Goal: Communication & Community: Answer question/provide support

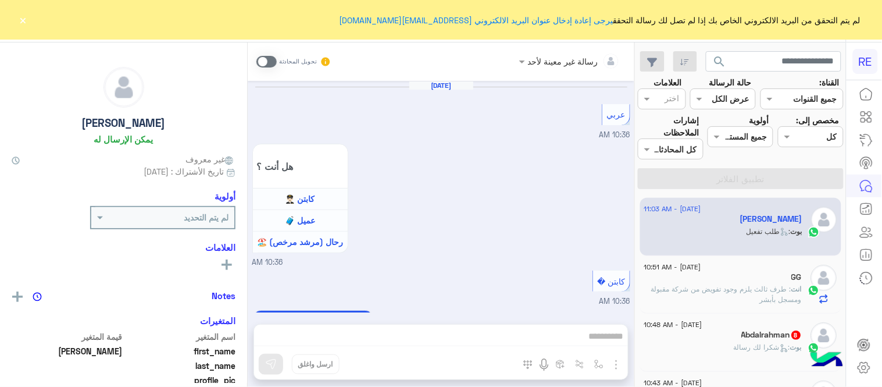
scroll to position [845, 0]
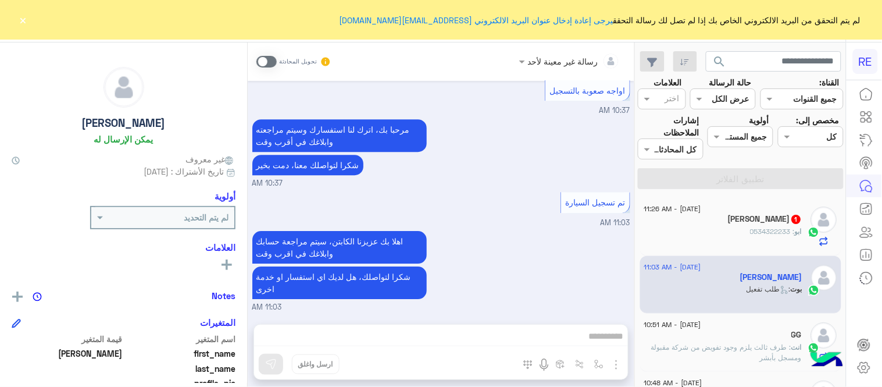
click at [268, 64] on span at bounding box center [266, 62] width 20 height 12
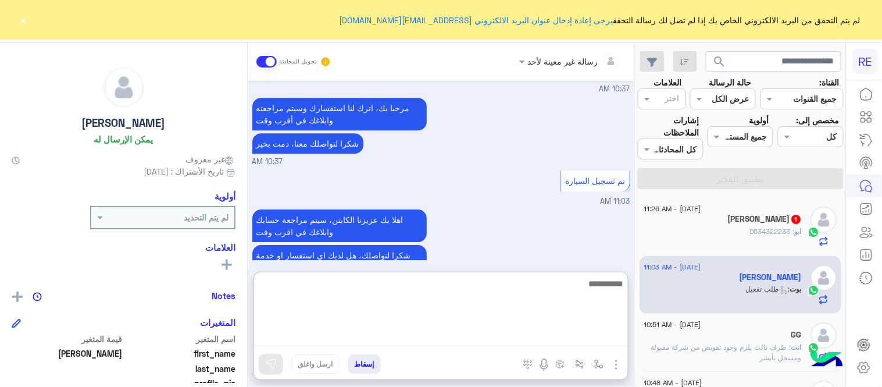
click at [550, 335] on textarea at bounding box center [441, 311] width 374 height 70
type textarea "**********"
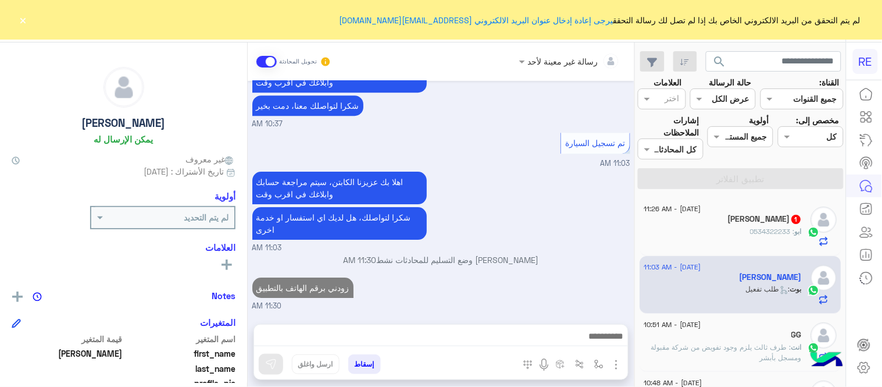
click at [537, 248] on div "Sep 12, 2025 عربي 10:36 AM هل أنت ؟ كابتن 👨🏻‍✈️ عميل 🧳 رحال (مرشد مرخص) 🏖️ 10:3…" at bounding box center [441, 196] width 387 height 231
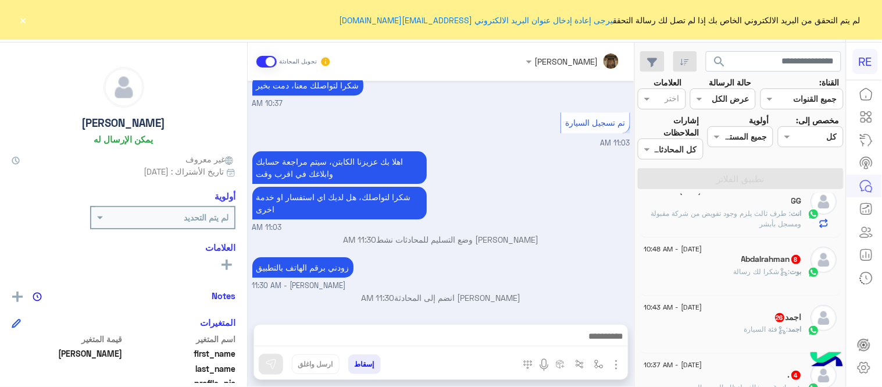
scroll to position [137, 0]
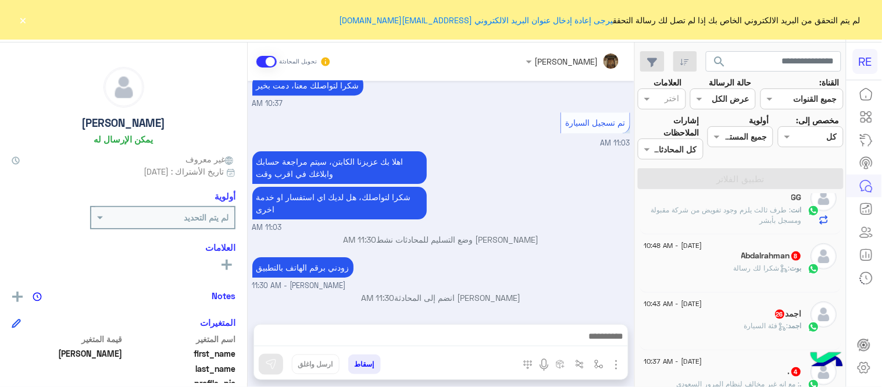
click at [706, 277] on div "بوت : شكرا لك رسالة" at bounding box center [723, 273] width 158 height 20
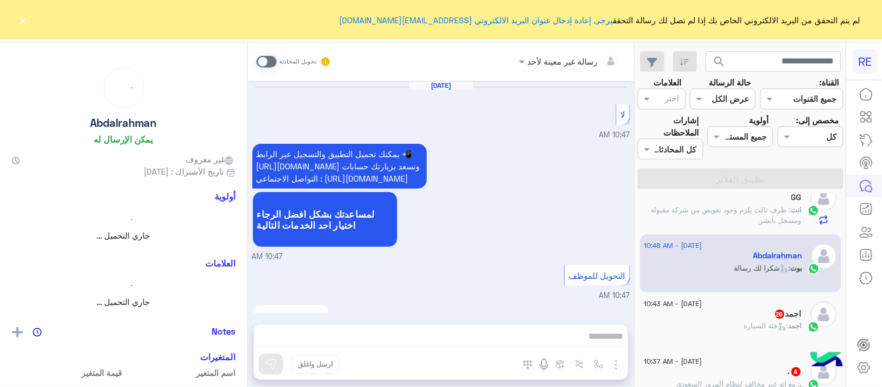
scroll to position [835, 0]
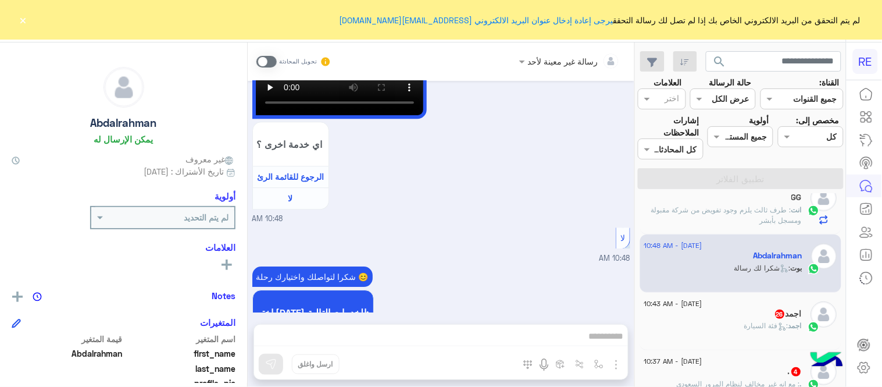
click at [270, 59] on span at bounding box center [266, 62] width 20 height 12
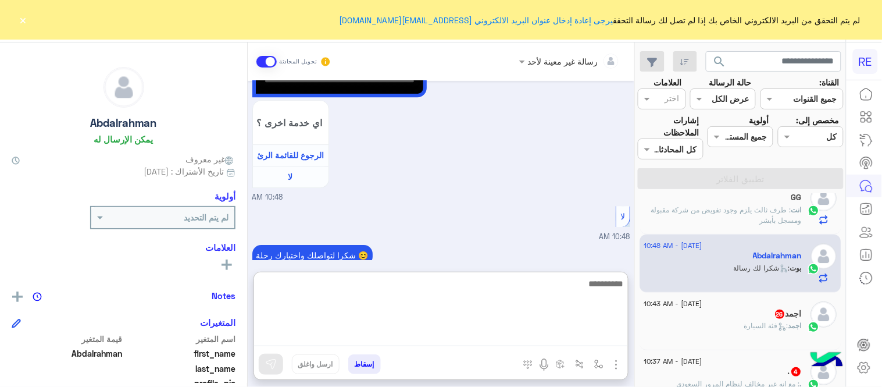
click at [479, 334] on textarea at bounding box center [441, 311] width 374 height 70
type textarea "**********"
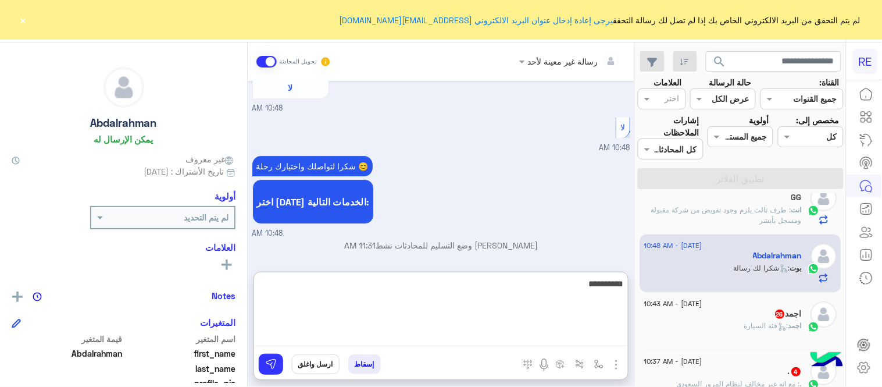
scroll to position [967, 0]
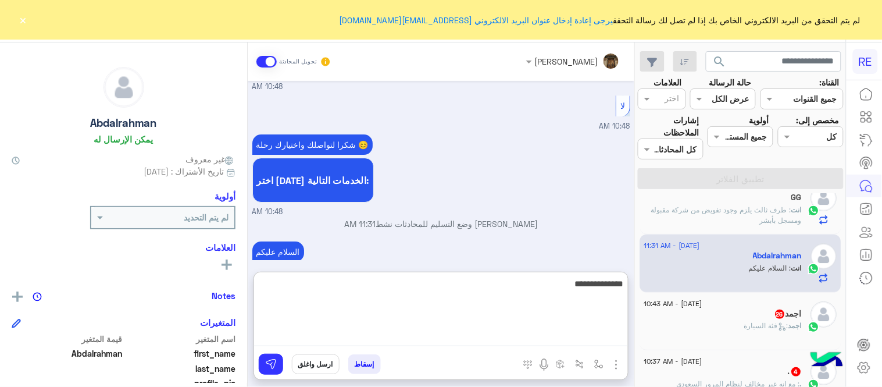
type textarea "**********"
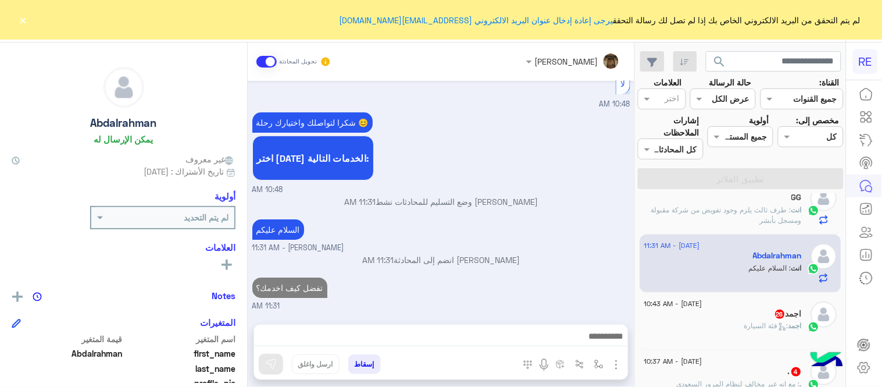
scroll to position [951, 0]
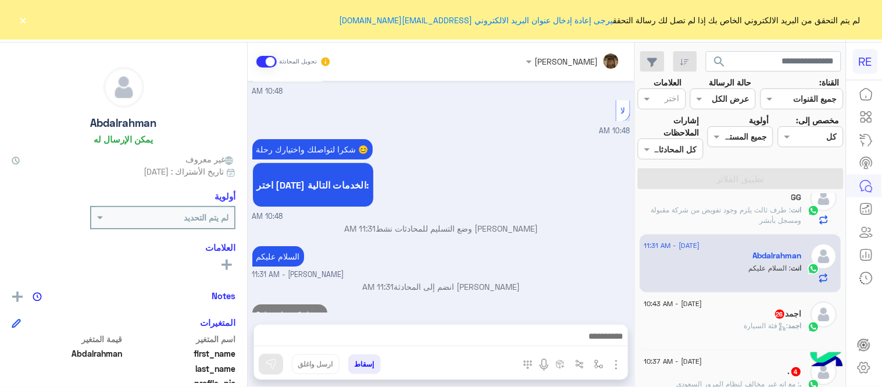
click at [566, 244] on div "Sep 12, 2025 لا 10:47 AM يمكنك تحميل التطبيق والتسجيل عبر الرابط 📲 http://oneli…" at bounding box center [441, 196] width 387 height 231
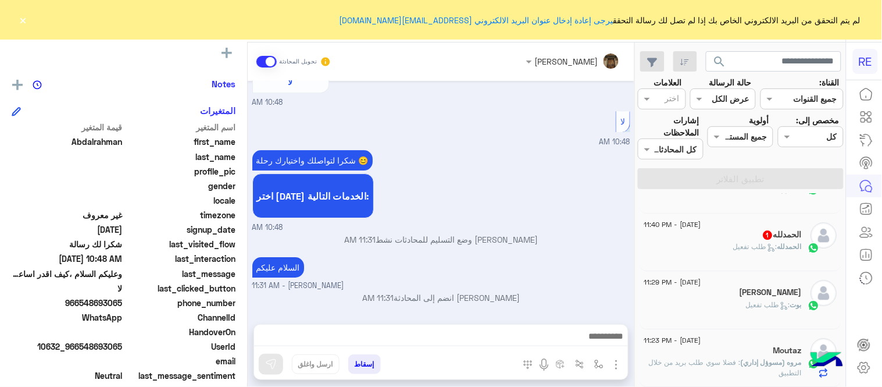
scroll to position [6, 0]
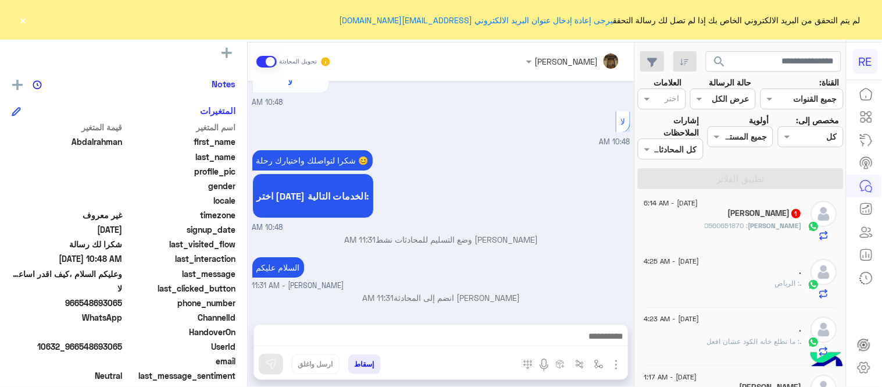
click at [721, 280] on div ". : الرياض" at bounding box center [723, 288] width 158 height 20
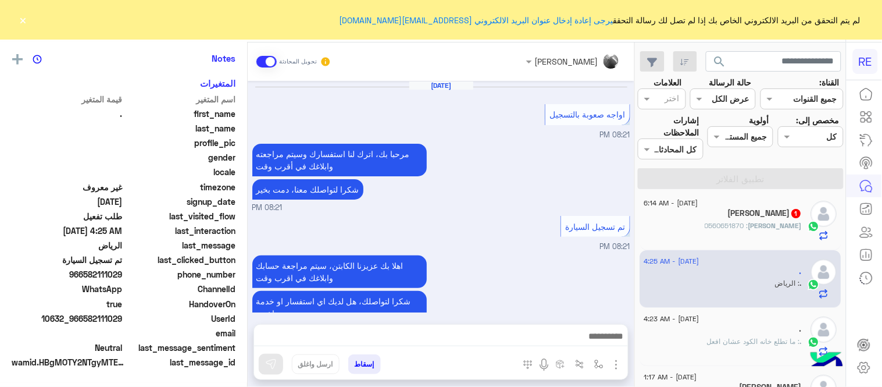
scroll to position [212, 0]
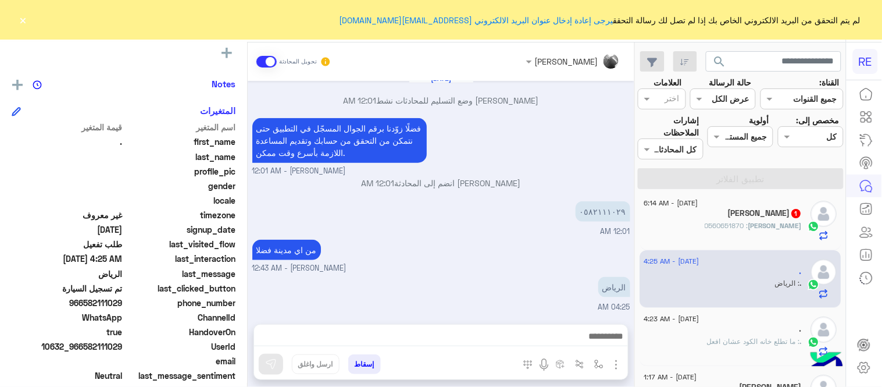
drag, startPoint x: 84, startPoint y: 302, endPoint x: 123, endPoint y: 308, distance: 40.0
click at [123, 308] on div "phone_number 966582111029" at bounding box center [124, 304] width 224 height 15
copy span "582111029"
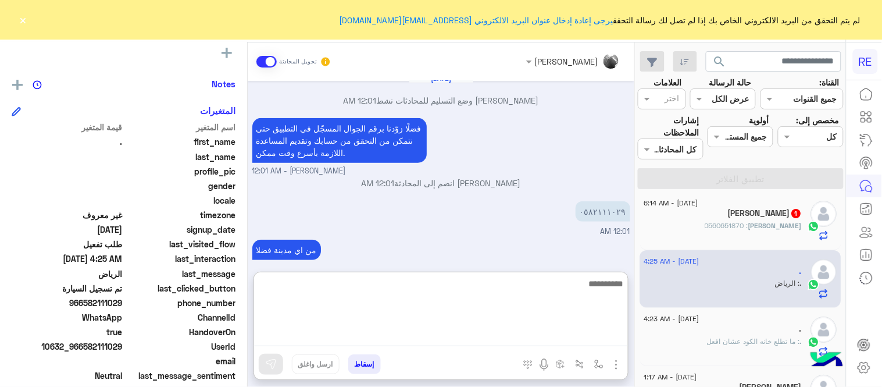
click at [409, 344] on textarea at bounding box center [441, 311] width 374 height 70
type textarea "**********"
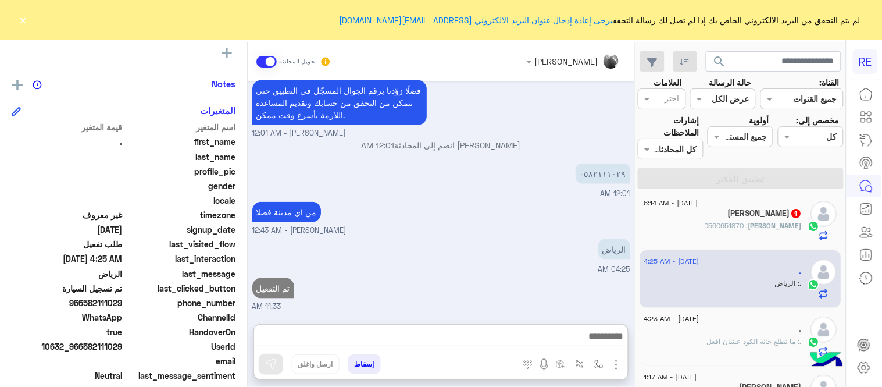
click at [438, 191] on div "Sep 11, 2025 اواجه صعوبة بالتسجيل 08:21 PM مرحبا بك، اترك لنا استفسارك وسيتم مر…" at bounding box center [441, 196] width 387 height 231
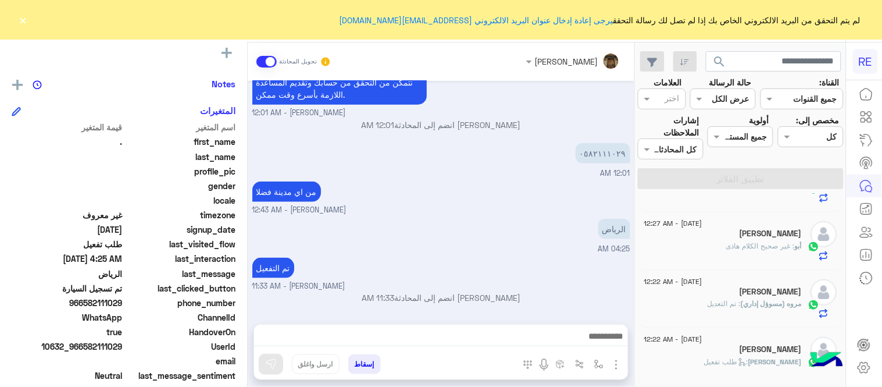
scroll to position [283, 0]
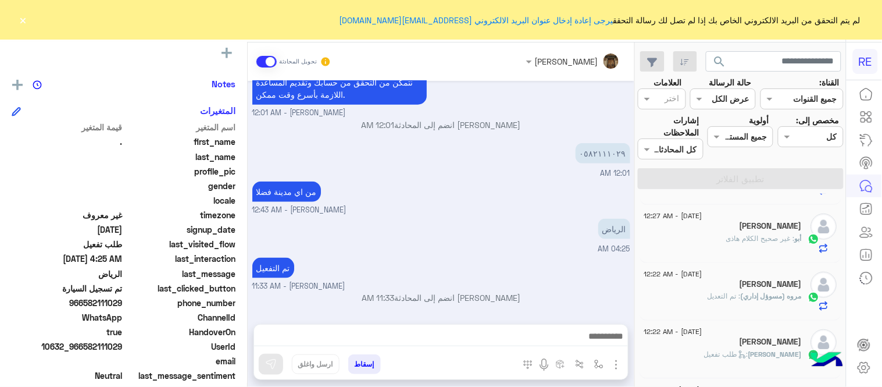
click at [702, 231] on div "أبو فهد" at bounding box center [723, 227] width 158 height 12
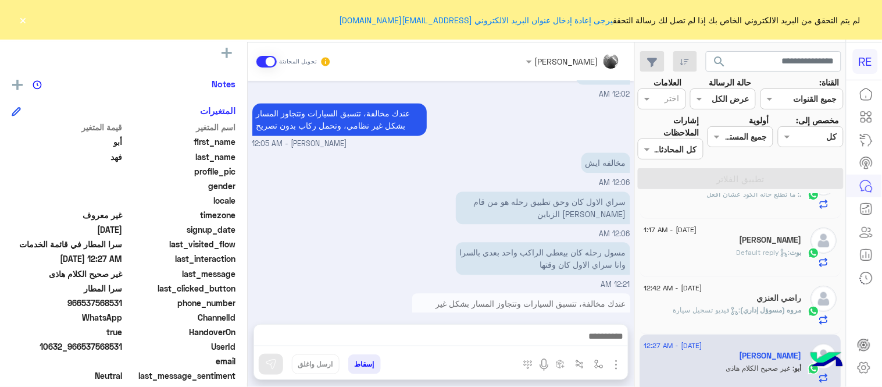
scroll to position [145, 0]
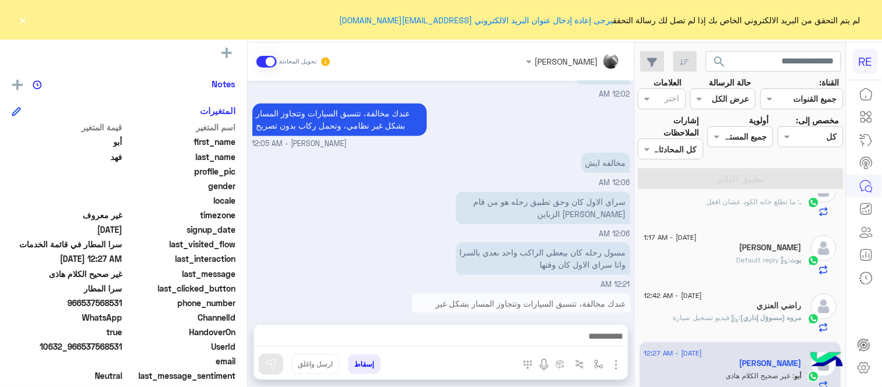
click at [688, 237] on span "12 September - 1:17 AM" at bounding box center [670, 237] width 53 height 10
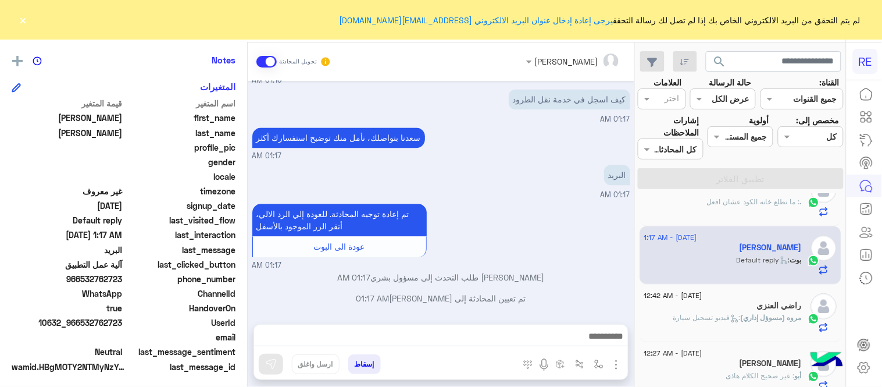
scroll to position [238, 0]
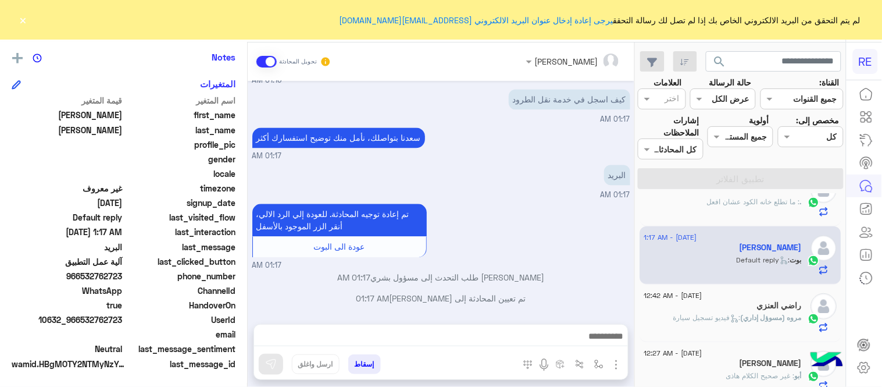
click at [686, 204] on div ". : ما تطلع خانه الكود عشان افعل" at bounding box center [723, 207] width 158 height 20
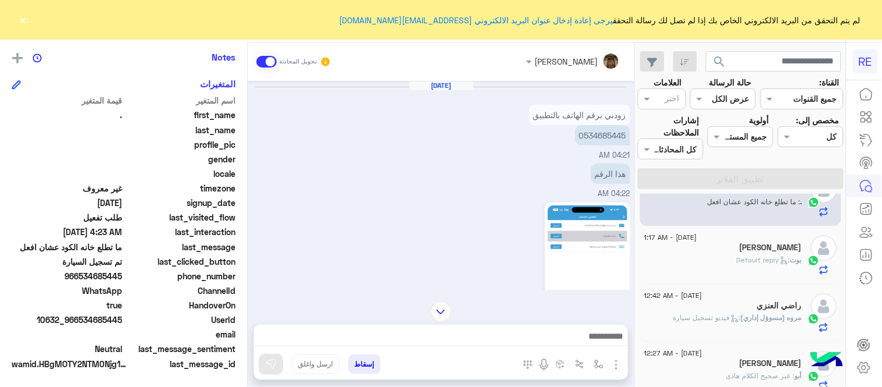
scroll to position [88, 0]
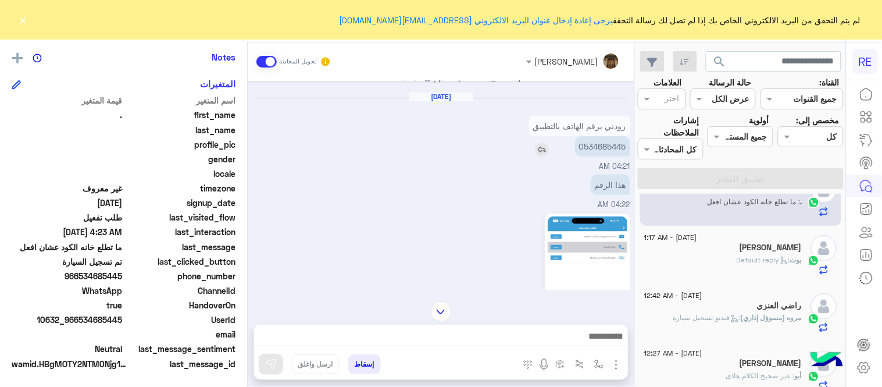
click at [617, 142] on p "0534685445" at bounding box center [602, 146] width 55 height 20
copy p "0534685445"
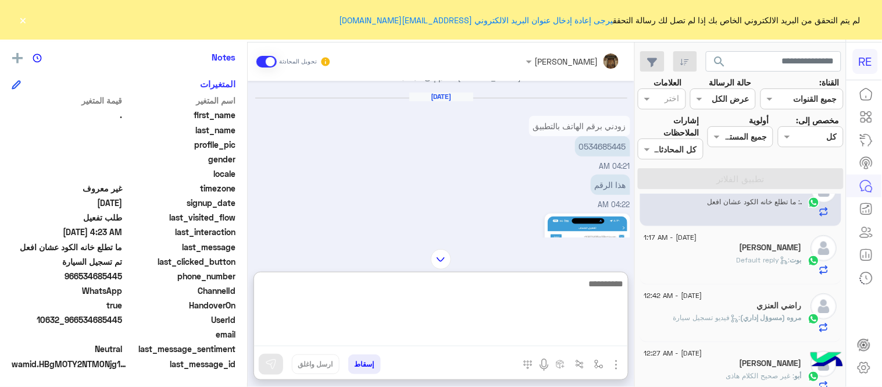
click at [540, 329] on textarea at bounding box center [441, 311] width 374 height 70
type textarea "**********"
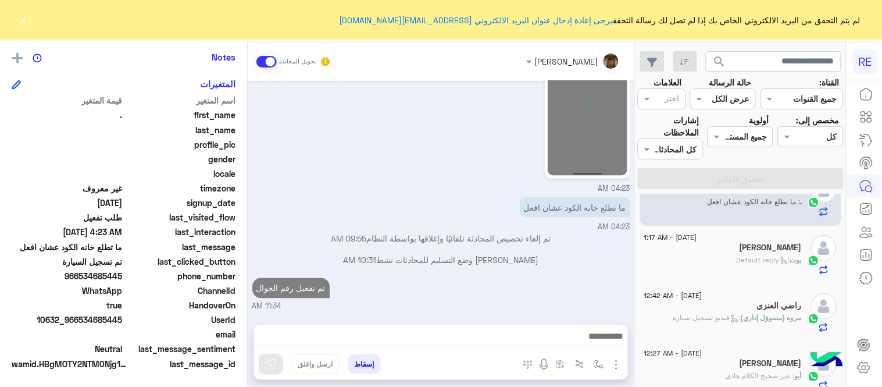
click at [538, 254] on div "عبير زكريا وضع التسليم للمحادثات نشط 10:31 AM" at bounding box center [441, 264] width 378 height 21
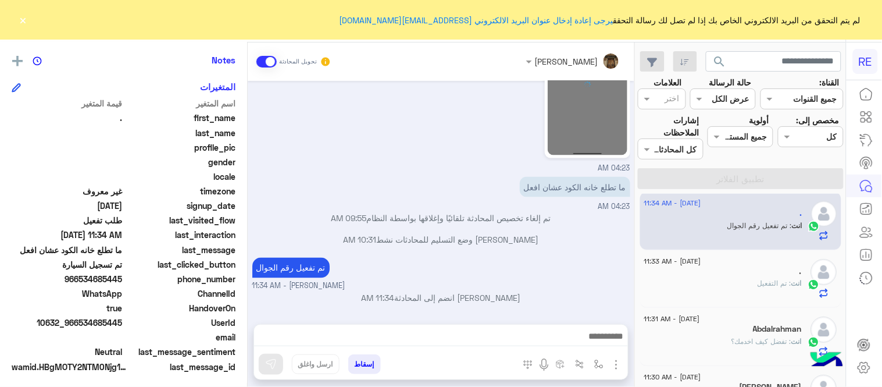
scroll to position [238, 0]
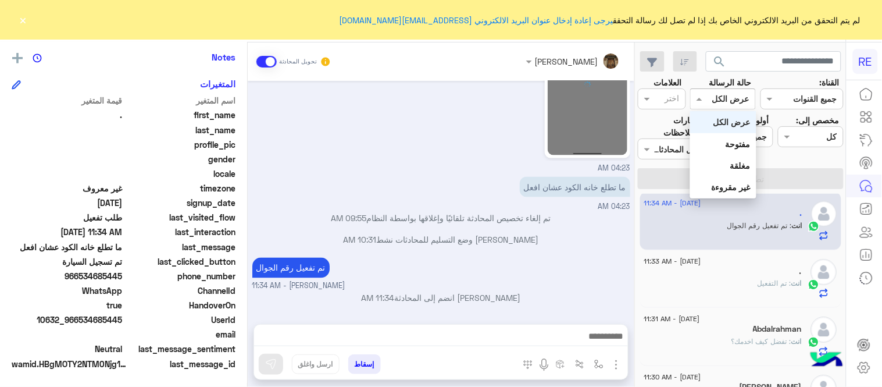
click at [721, 92] on div at bounding box center [723, 98] width 65 height 13
click at [733, 184] on b "غير مقروءة" at bounding box center [731, 187] width 39 height 10
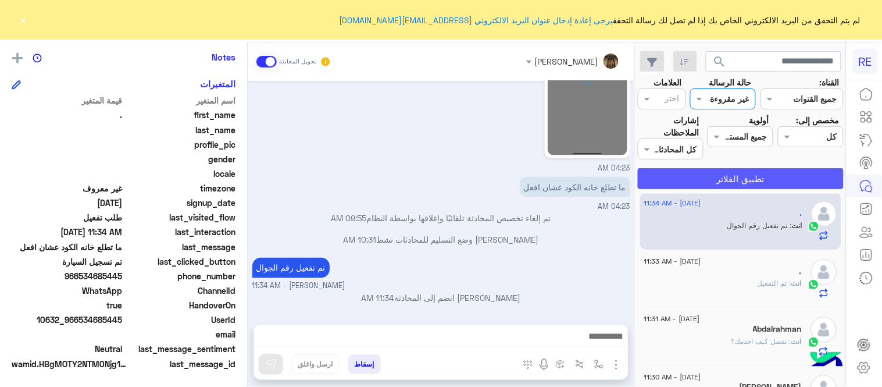
click at [733, 184] on button "تطبيق الفلاتر" at bounding box center [741, 178] width 206 height 21
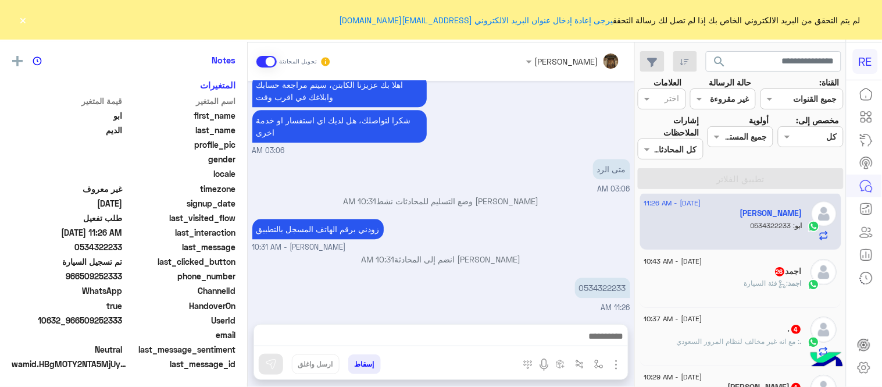
scroll to position [238, 0]
click at [584, 289] on p "0534322233" at bounding box center [602, 287] width 55 height 20
copy p "0534322233"
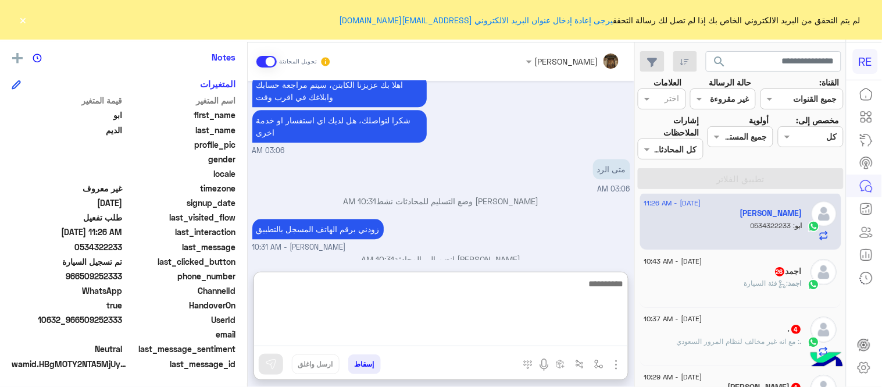
click at [413, 337] on textarea at bounding box center [441, 311] width 374 height 70
type textarea "**********"
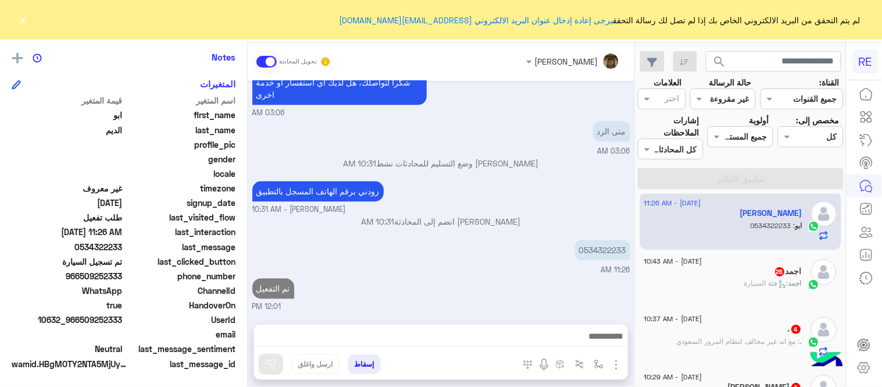
scroll to position [747, 0]
click at [714, 282] on div "اجمد : فئة السيارة" at bounding box center [723, 288] width 158 height 20
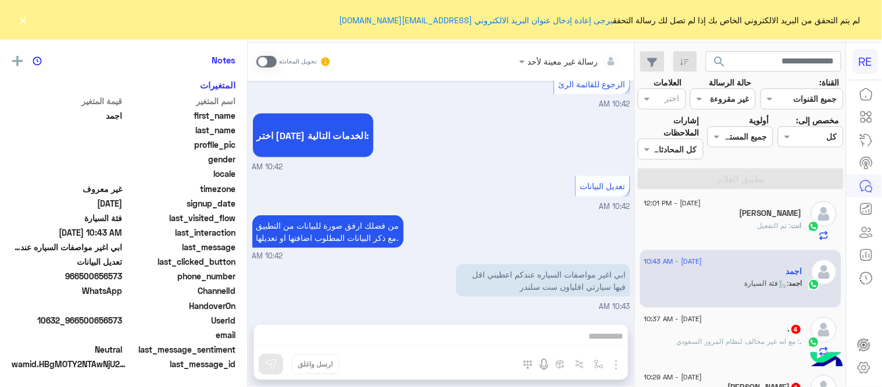
scroll to position [238, 0]
drag, startPoint x: 80, startPoint y: 273, endPoint x: 124, endPoint y: 281, distance: 44.9
click at [124, 281] on div "phone_number 966500656573" at bounding box center [124, 277] width 224 height 15
copy span "500656573"
click at [274, 60] on span at bounding box center [266, 62] width 20 height 12
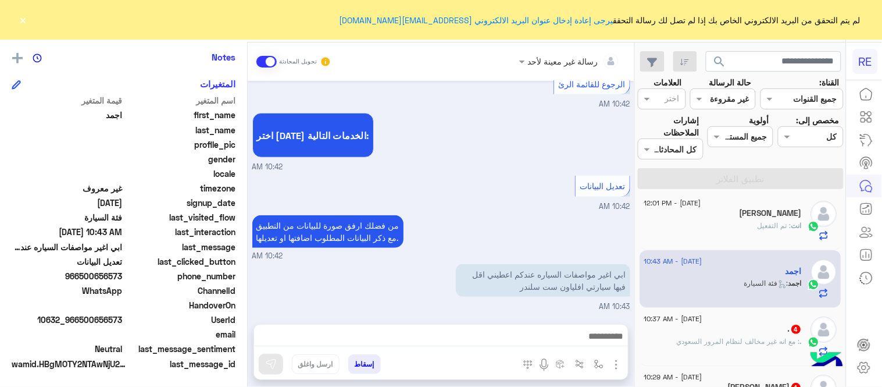
scroll to position [260, 0]
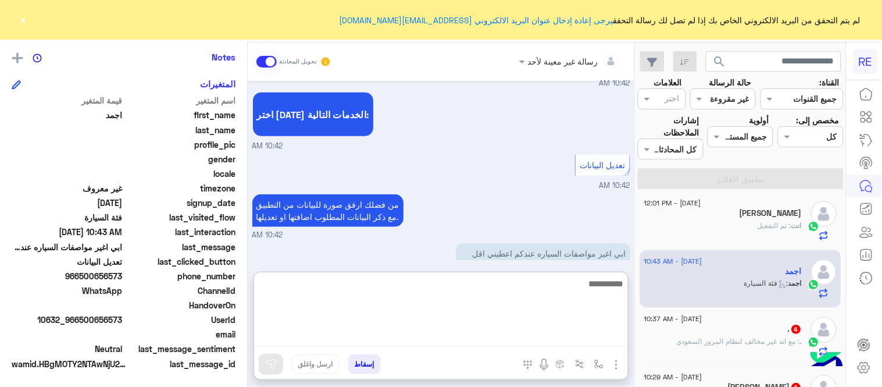
click at [516, 344] on textarea at bounding box center [441, 311] width 374 height 70
type textarea "**********"
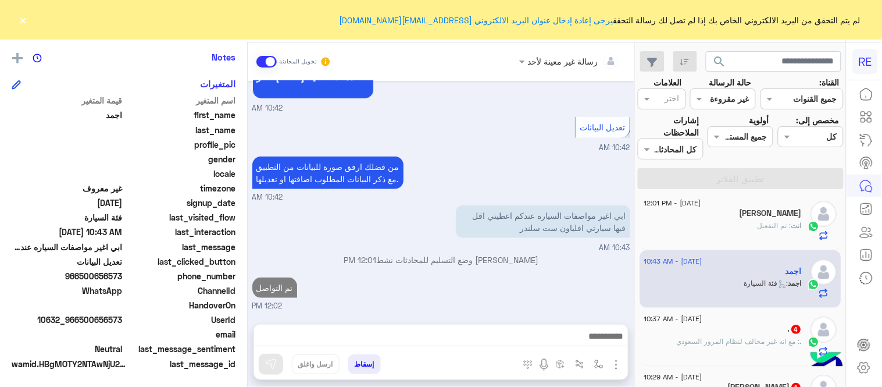
scroll to position [297, 0]
click at [588, 267] on div "رسالة غير معينة لأحد تحويل المحادثة Sep 12, 2025 اجمد طلب التحدث إلى مسؤول بشري…" at bounding box center [441, 216] width 387 height 349
click at [691, 328] on div ". 4" at bounding box center [723, 330] width 158 height 12
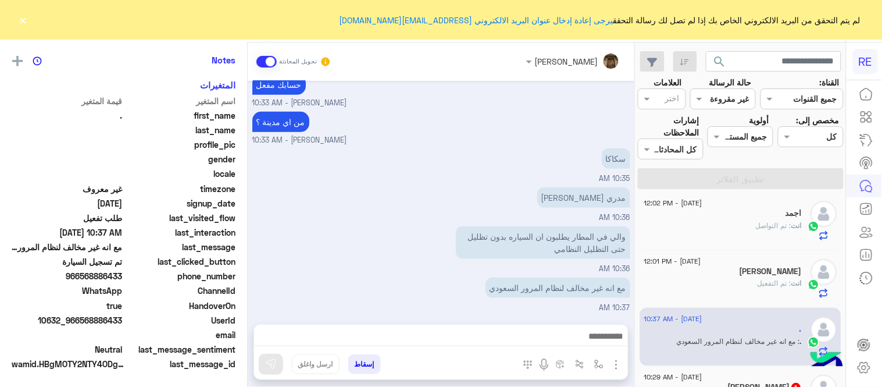
scroll to position [238, 0]
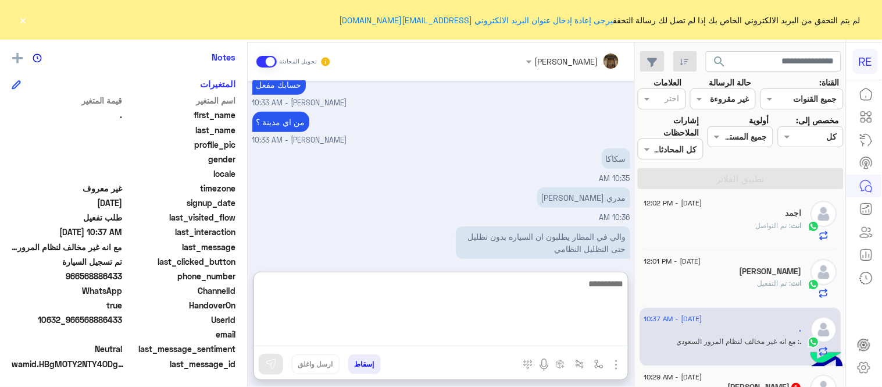
click at [485, 337] on textarea at bounding box center [441, 311] width 374 height 70
type textarea "**********"
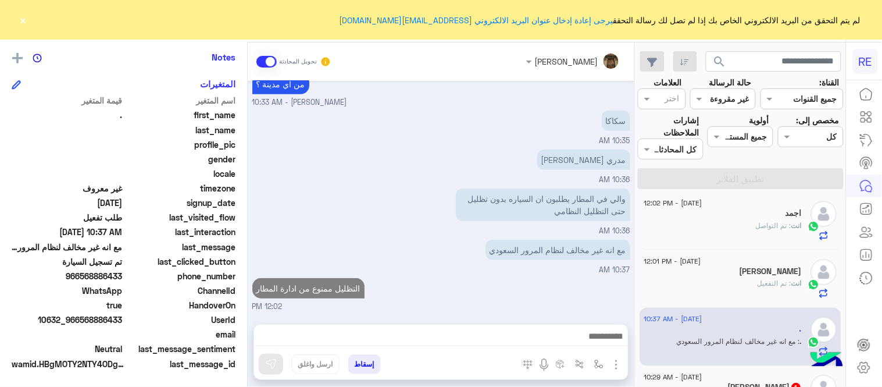
click at [456, 270] on div "عبير زكريا تحويل المحادثة Sep 12, 2025 عبير زكريا وضع التسليم للمحادثات نشط 10:…" at bounding box center [441, 216] width 387 height 349
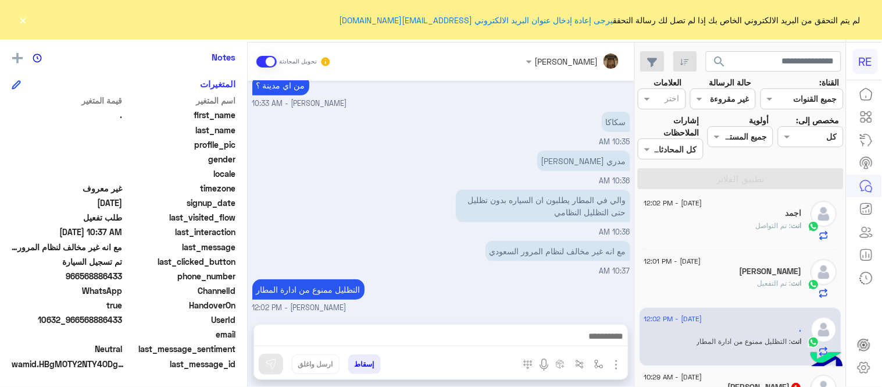
click at [29, 20] on div "لم يتم التحقق من البريد الالكتروني الخاص بك إذا لم تصل لك رسالة التحقق يرجى إعا…" at bounding box center [441, 20] width 882 height 40
click at [25, 20] on button "×" at bounding box center [23, 20] width 12 height 12
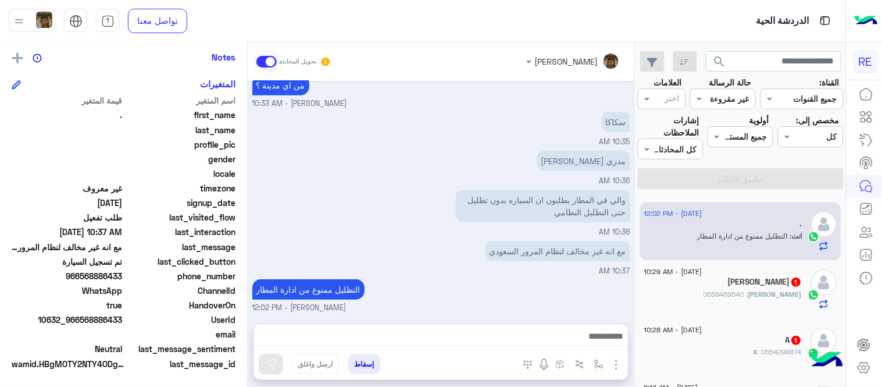
scroll to position [119, 0]
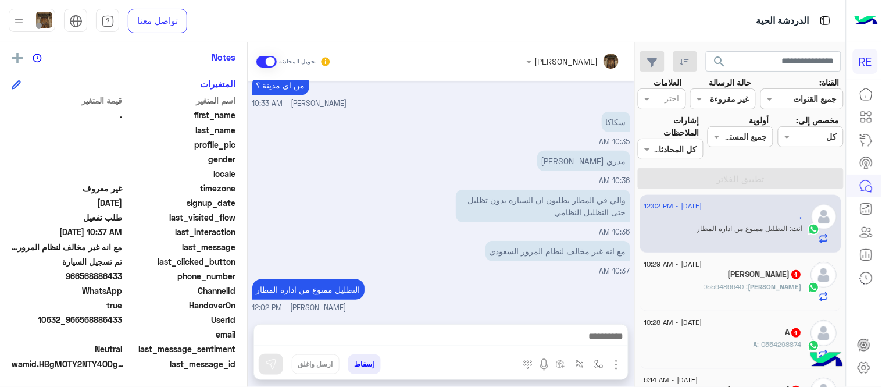
click at [695, 283] on div "احمد : 0559489640" at bounding box center [723, 291] width 158 height 20
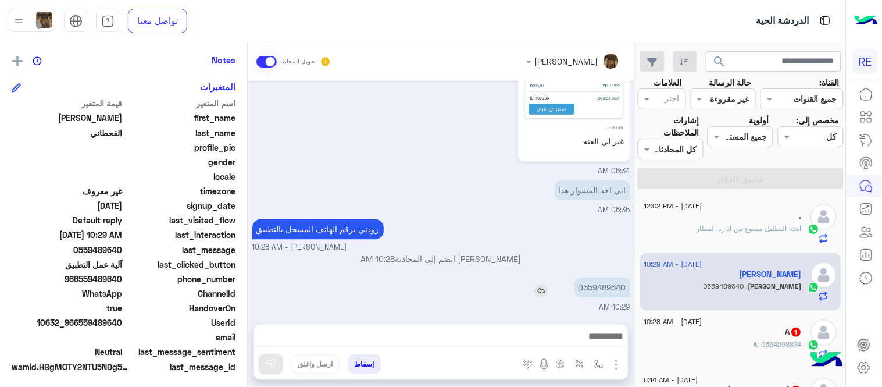
scroll to position [238, 0]
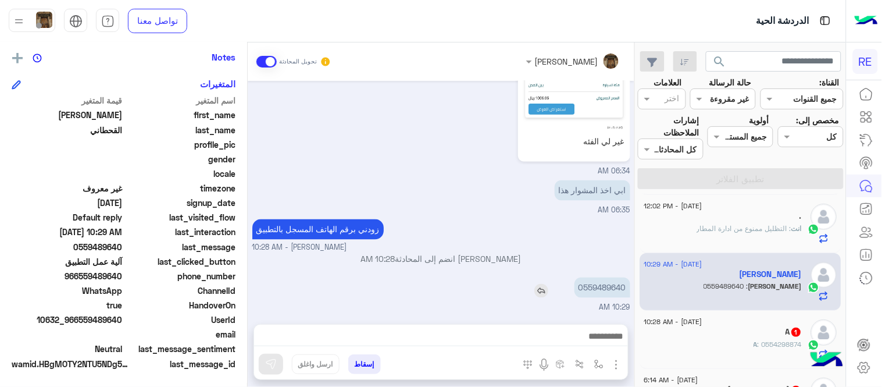
click at [590, 285] on p "0559489640" at bounding box center [602, 287] width 56 height 20
copy p "0559489640"
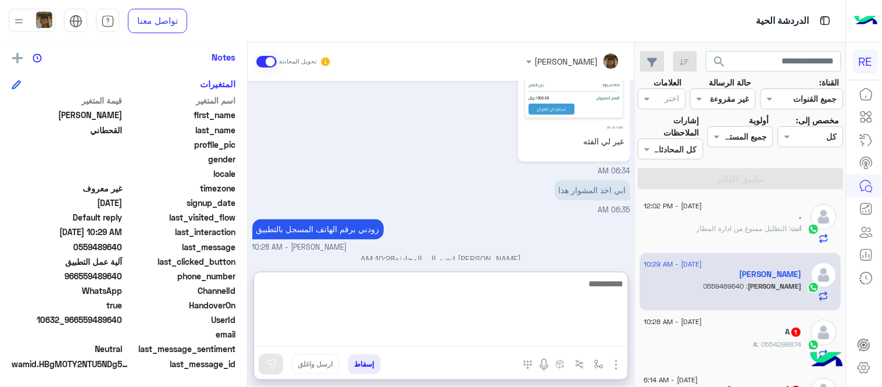
click at [467, 331] on textarea at bounding box center [441, 311] width 374 height 70
type textarea "**********"
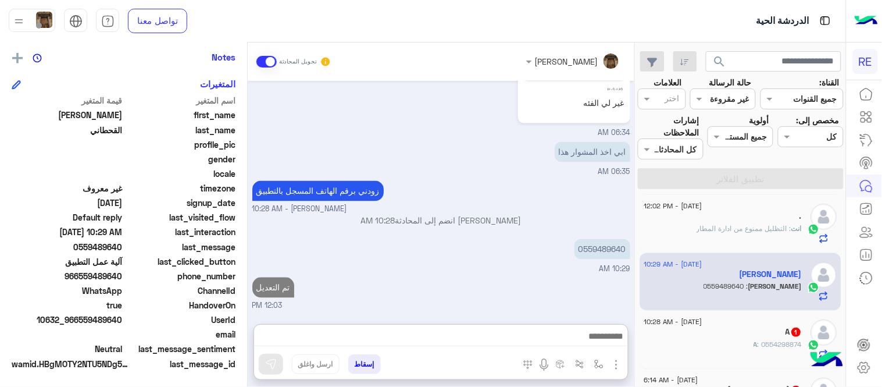
click at [580, 244] on div "Sep 11, 2025 ابي اغير فئة السياره عشان اقبل المشوار هذا و شكراً 10:11 PM العفو …" at bounding box center [441, 196] width 387 height 231
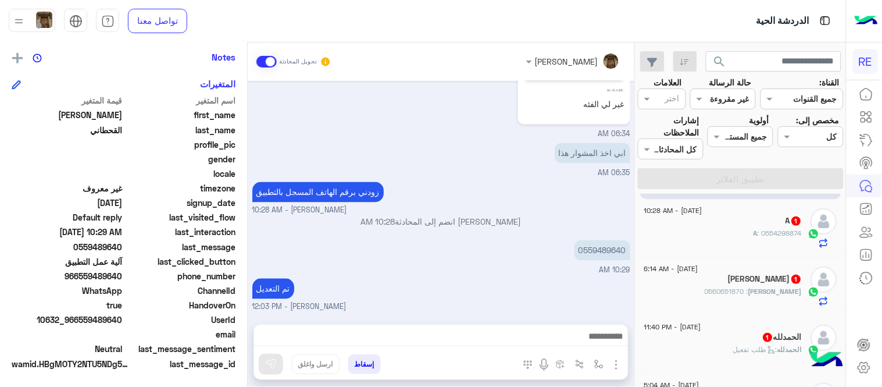
scroll to position [241, 0]
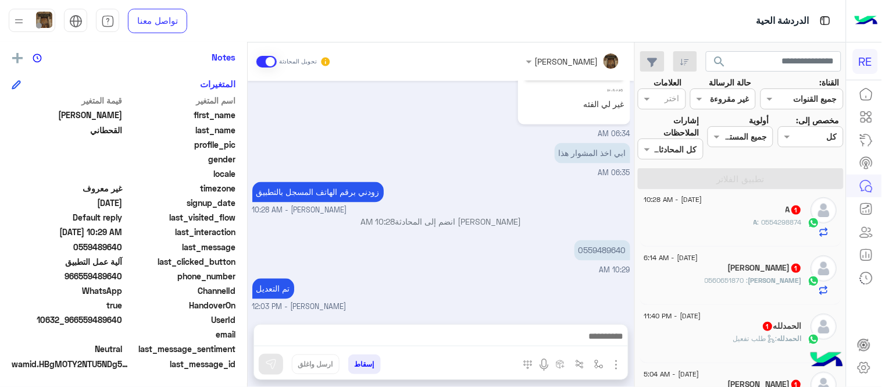
click at [733, 219] on div "A : 0554298874" at bounding box center [723, 227] width 158 height 20
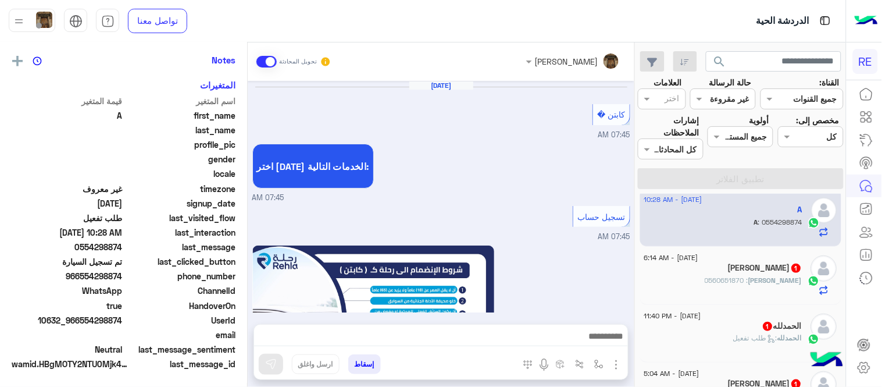
scroll to position [684, 0]
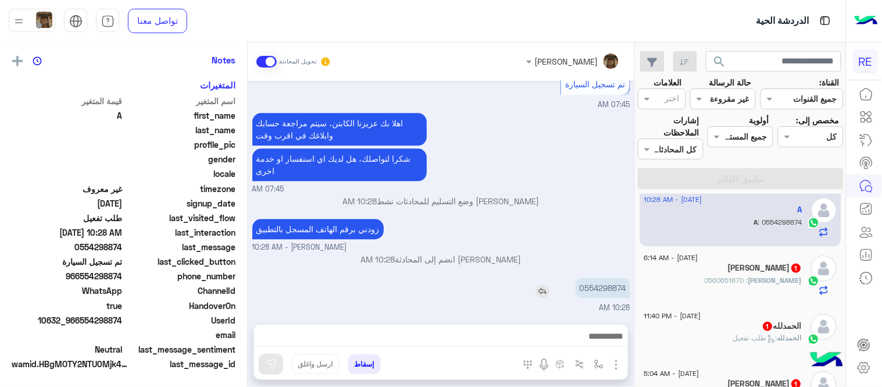
click at [594, 283] on p "0554298874" at bounding box center [603, 287] width 55 height 20
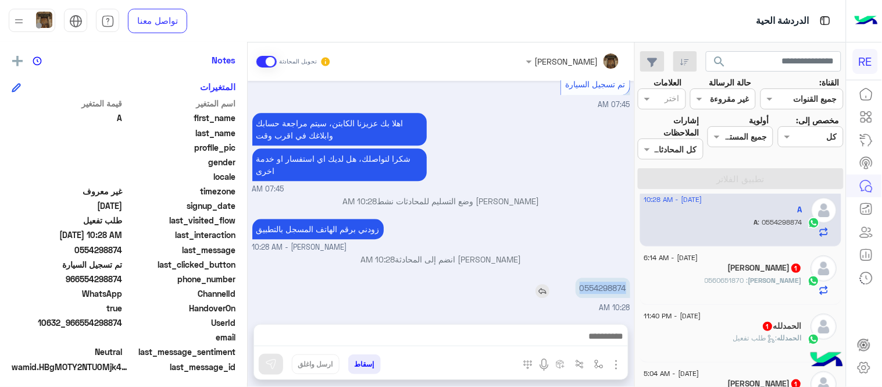
scroll to position [238, 0]
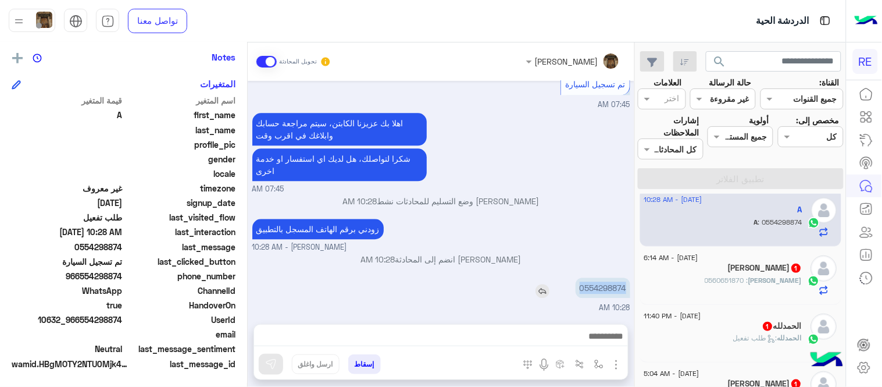
click at [594, 283] on p "0554298874" at bounding box center [603, 287] width 55 height 20
copy p "0554298874"
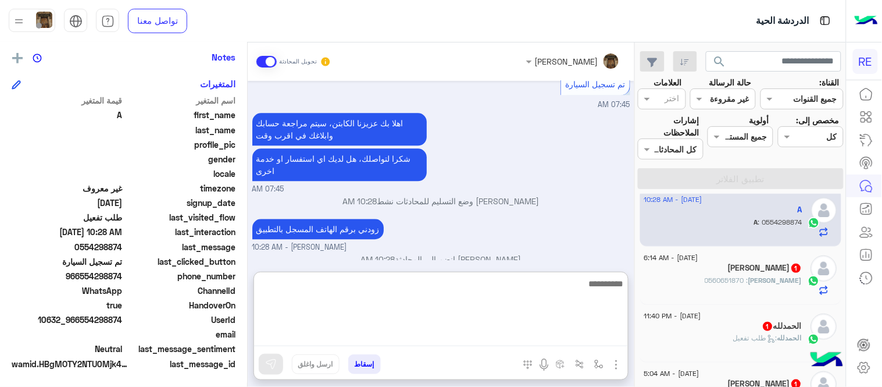
click at [523, 329] on textarea at bounding box center [441, 311] width 374 height 70
type textarea "**********"
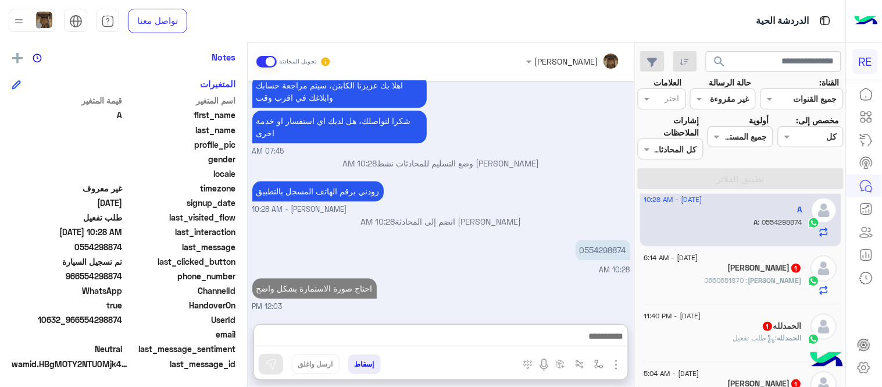
scroll to position [748, 0]
click at [769, 292] on div "خالد : 0560651870" at bounding box center [723, 285] width 158 height 20
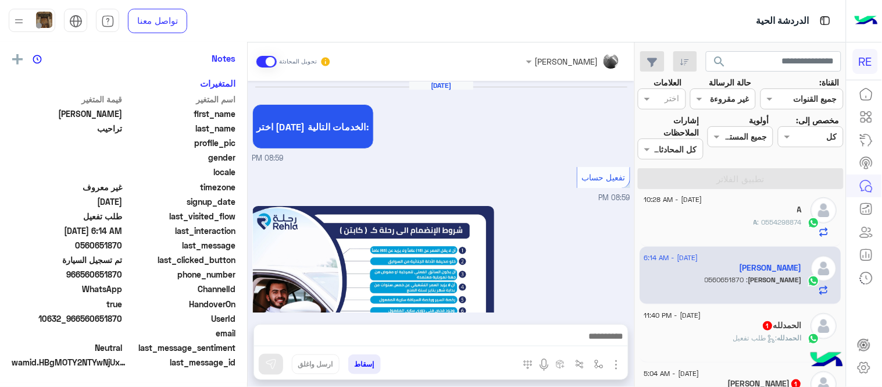
scroll to position [235, 0]
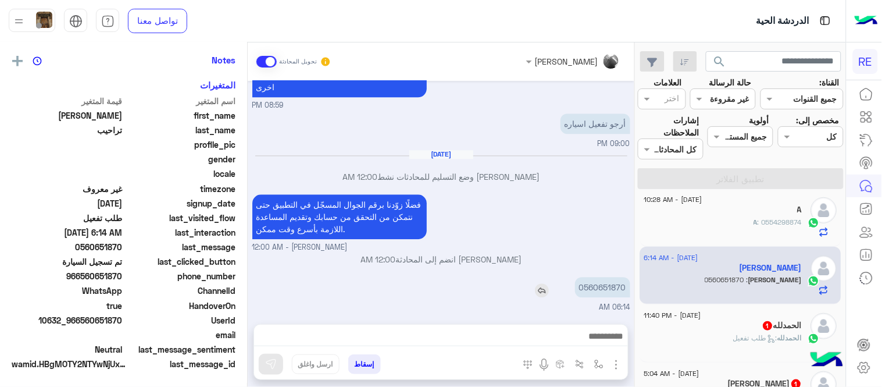
click at [601, 288] on p "0560651870" at bounding box center [602, 287] width 55 height 20
copy p "0560651870"
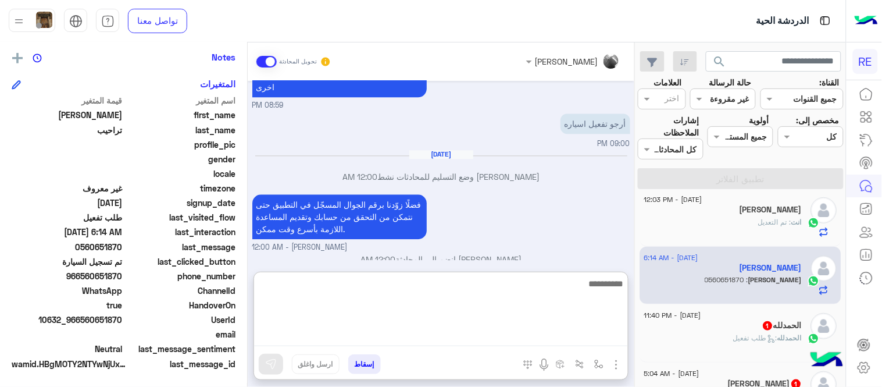
click at [419, 330] on textarea at bounding box center [441, 311] width 374 height 70
type textarea "**********"
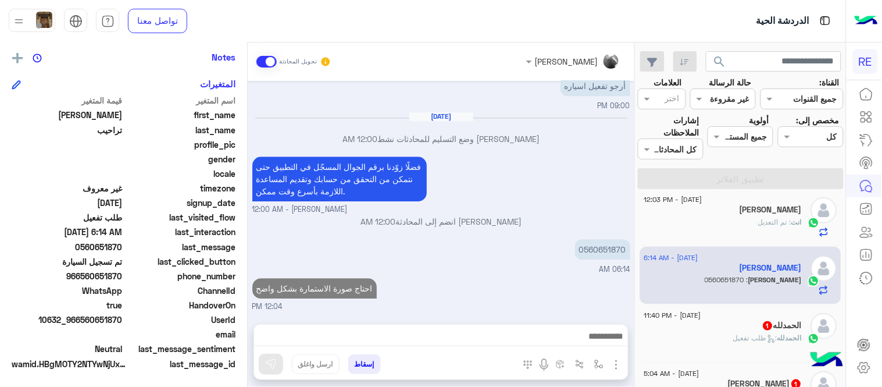
scroll to position [766, 0]
click at [512, 224] on div "Sep 11, 2025 اختر احد الخدمات التالية: 08:59 PM تفعيل حساب 08:59 PM يمكنك الاطل…" at bounding box center [441, 196] width 387 height 231
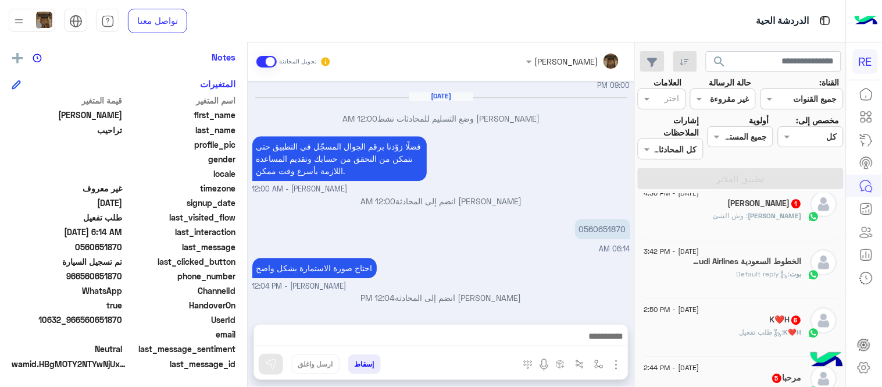
scroll to position [0, 0]
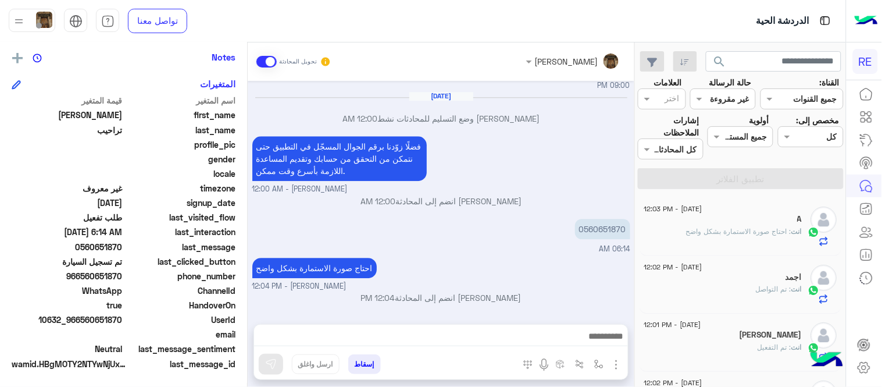
click at [731, 106] on div "القناه غير مقروءة" at bounding box center [723, 98] width 66 height 21
click at [735, 119] on b "عرض الكل" at bounding box center [731, 122] width 37 height 10
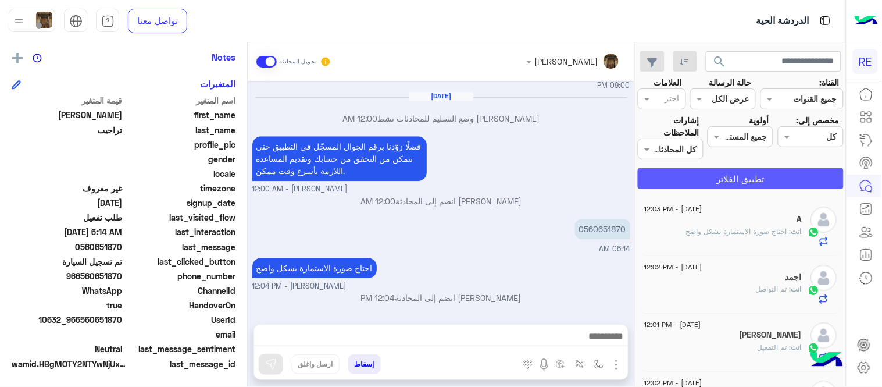
click at [737, 173] on button "تطبيق الفلاتر" at bounding box center [741, 178] width 206 height 21
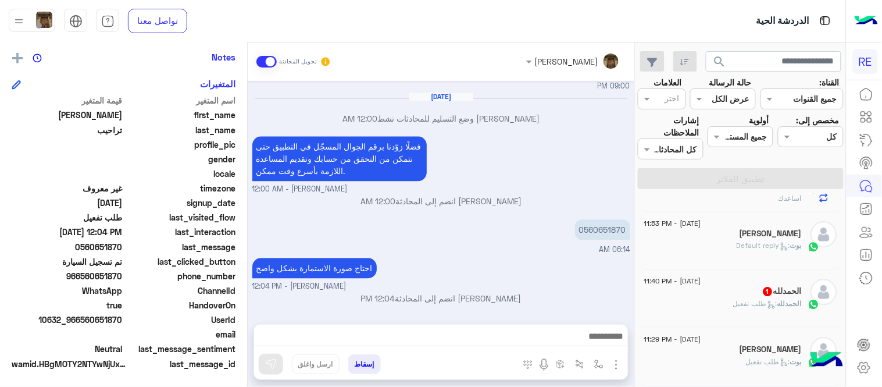
scroll to position [916, 0]
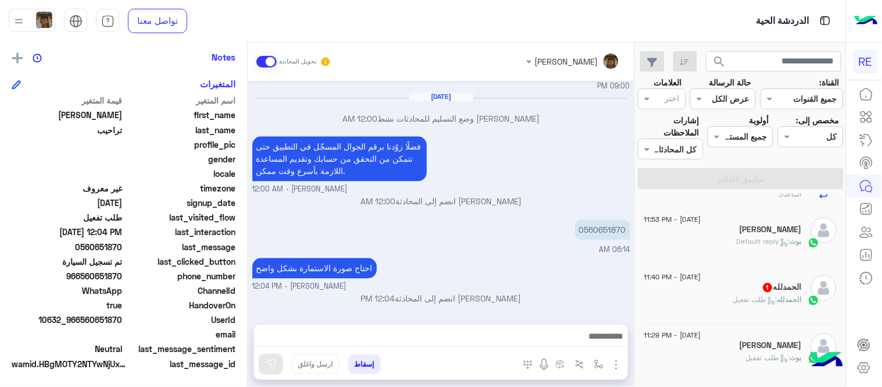
click at [706, 315] on div "الحمدلله : طلب تفعيل" at bounding box center [723, 304] width 158 height 20
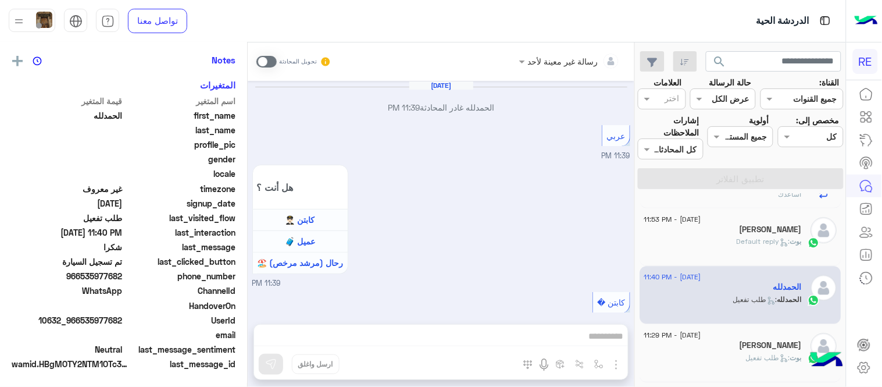
scroll to position [793, 0]
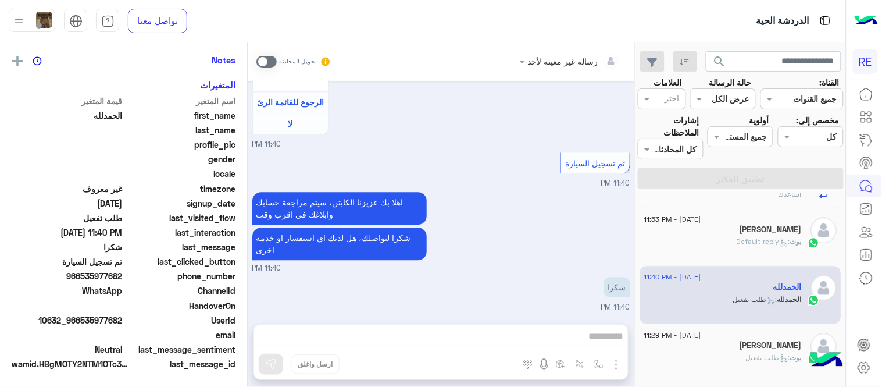
click at [576, 323] on div "رسالة غير معينة لأحد تحويل المحادثة Sep 11, 2025 الحمدلله غادر المحادثة 11:39 P…" at bounding box center [441, 216] width 387 height 349
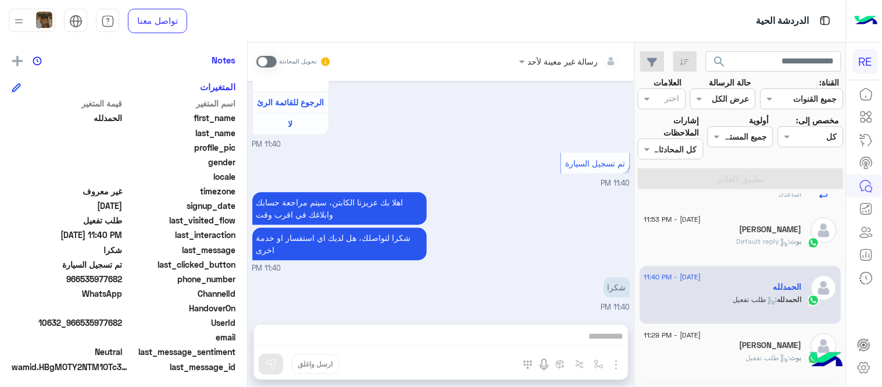
scroll to position [238, 0]
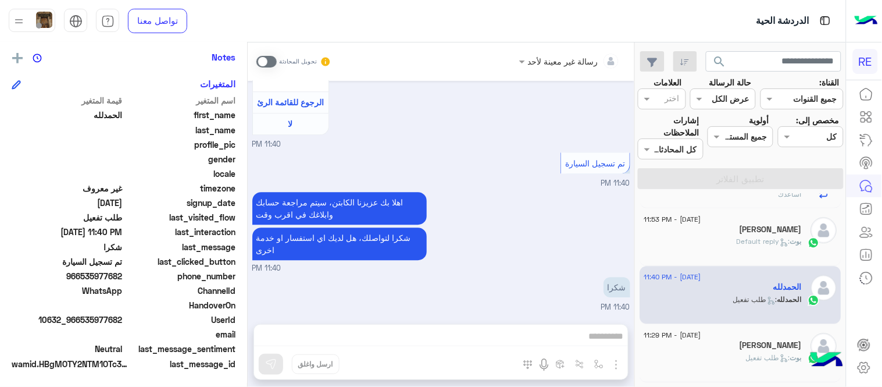
click at [262, 59] on span at bounding box center [266, 62] width 20 height 12
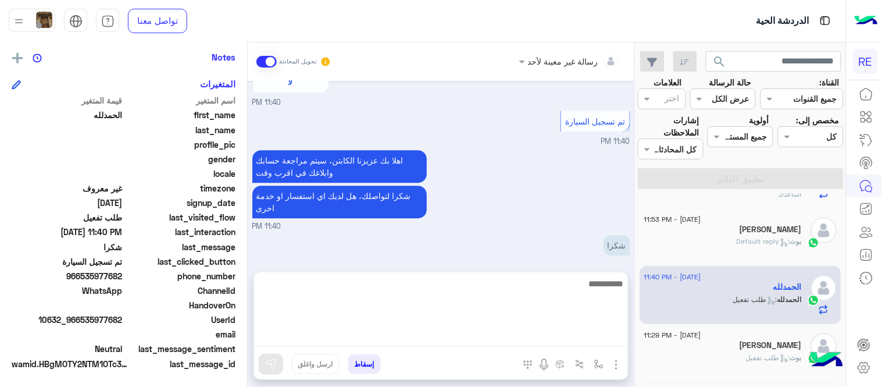
click at [399, 344] on textarea at bounding box center [441, 311] width 374 height 70
type textarea "*"
type textarea "**********"
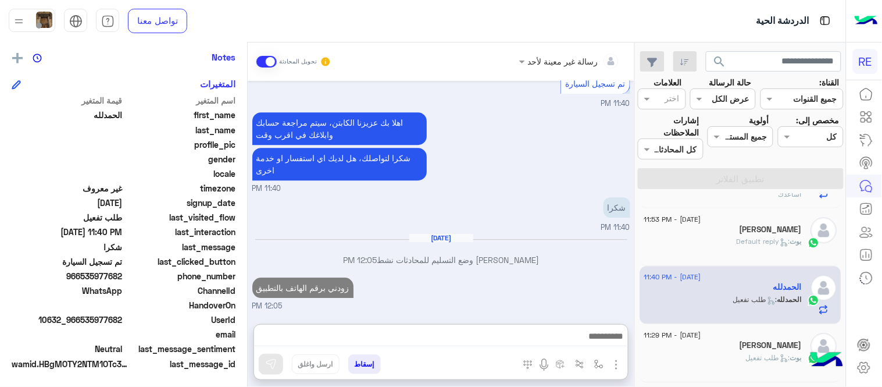
click at [572, 189] on div "Sep 11, 2025 الحمدلله غادر المحادثة 11:39 PM عربي 11:39 PM هل أنت ؟ كابتن 👨🏻‍✈️…" at bounding box center [441, 196] width 387 height 231
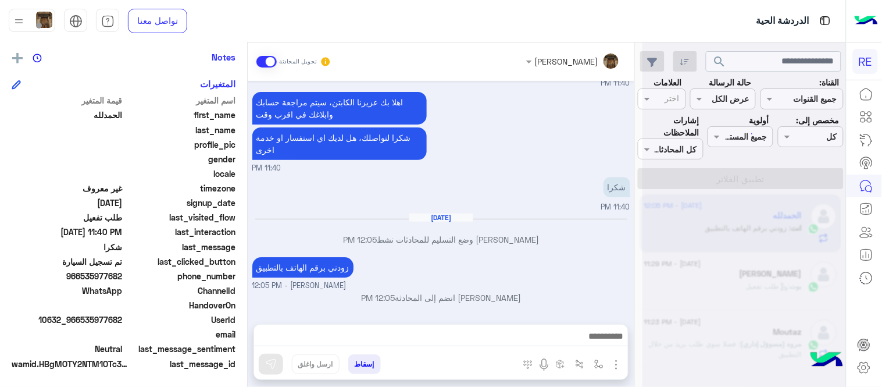
scroll to position [6, 0]
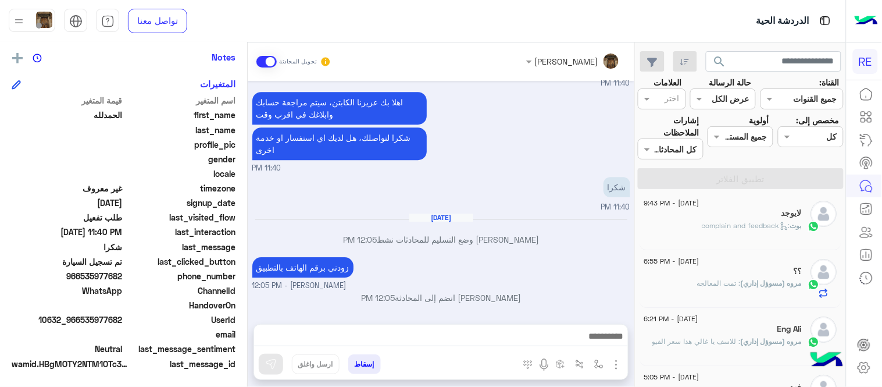
click at [699, 343] on span ": للاسف يا غالي هذا سعر الفيو" at bounding box center [697, 341] width 88 height 9
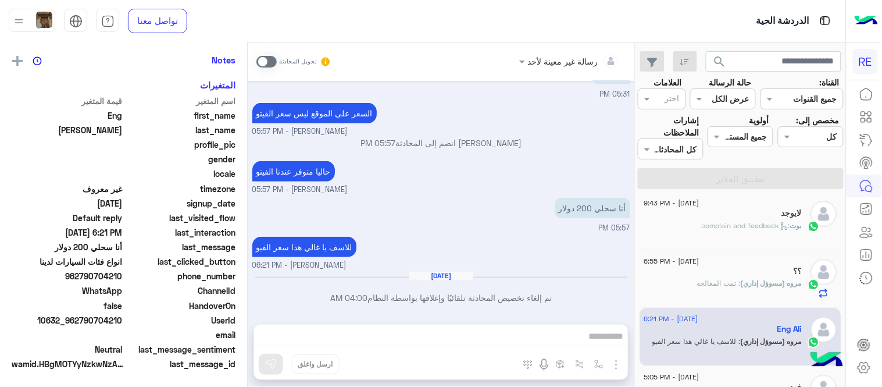
scroll to position [238, 0]
click at [267, 56] on span at bounding box center [266, 62] width 20 height 12
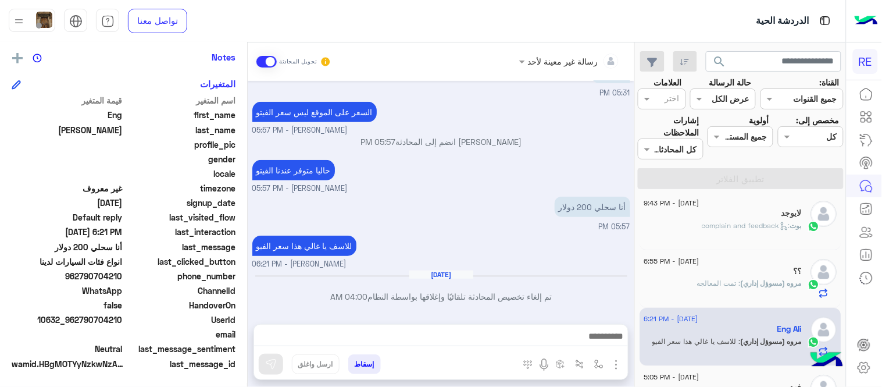
scroll to position [176, 0]
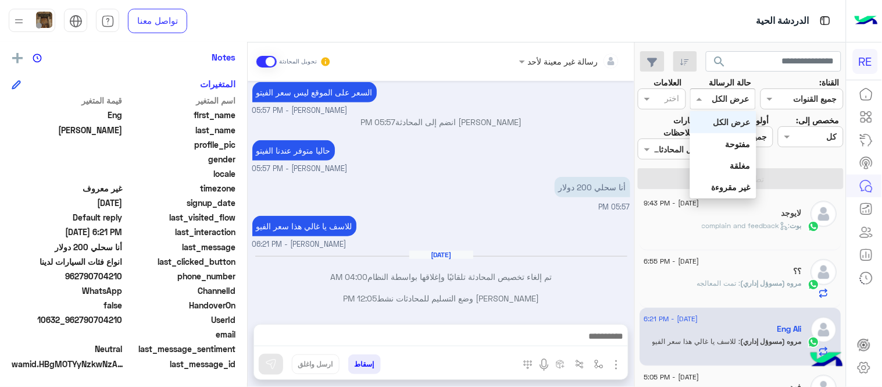
click at [722, 100] on div at bounding box center [723, 98] width 65 height 13
click at [724, 117] on b "عرض الكل" at bounding box center [731, 122] width 37 height 10
